Goal: Navigation & Orientation: Find specific page/section

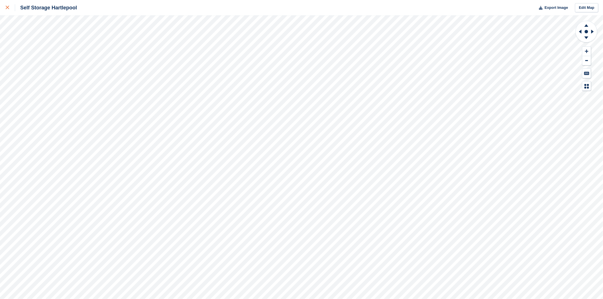
drag, startPoint x: 0, startPoint y: 0, endPoint x: 0, endPoint y: 10, distance: 10.3
click at [0, 10] on link at bounding box center [7, 7] width 15 height 15
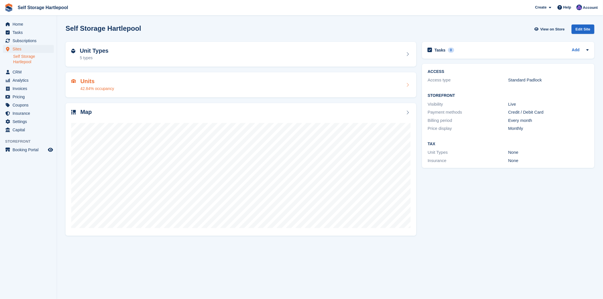
click at [180, 93] on div "Units 42.84% occupancy" at bounding box center [241, 84] width 351 height 25
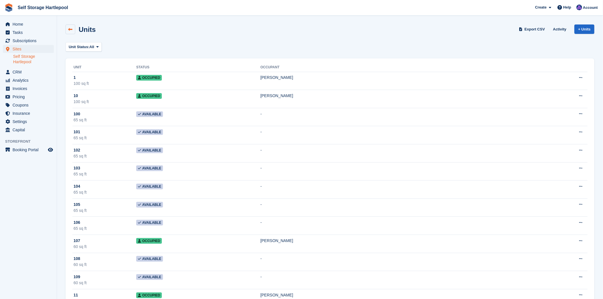
click at [68, 29] on icon at bounding box center [70, 29] width 4 height 4
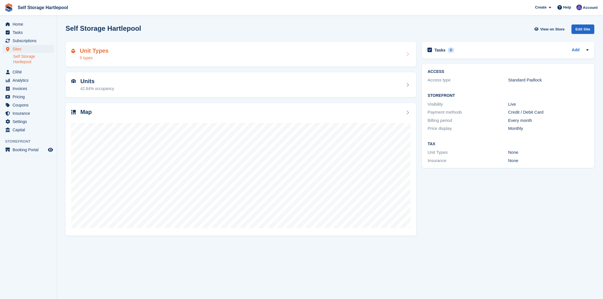
click at [247, 59] on div "Unit Types 5 types" at bounding box center [241, 55] width 340 height 14
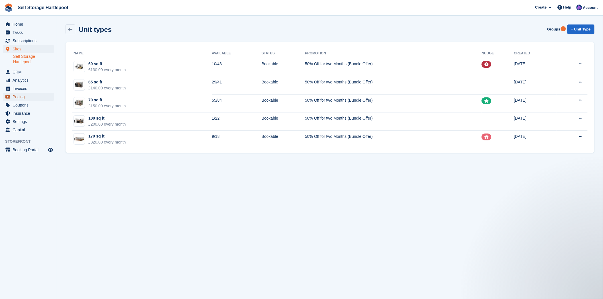
click at [14, 95] on span "Pricing" at bounding box center [30, 97] width 34 height 8
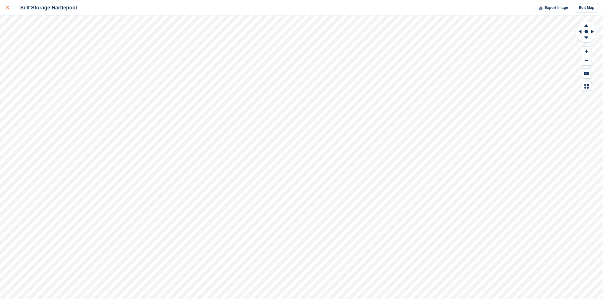
click at [6, 8] on icon at bounding box center [7, 7] width 3 height 3
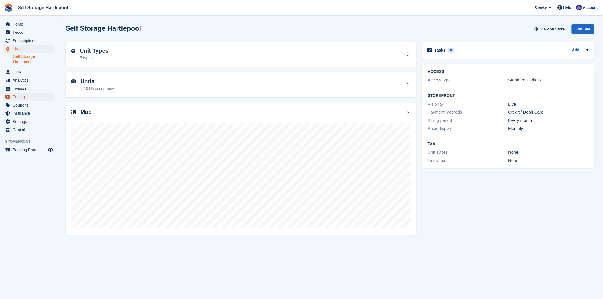
click at [19, 98] on span "Pricing" at bounding box center [30, 97] width 34 height 8
